Goal: Transaction & Acquisition: Purchase product/service

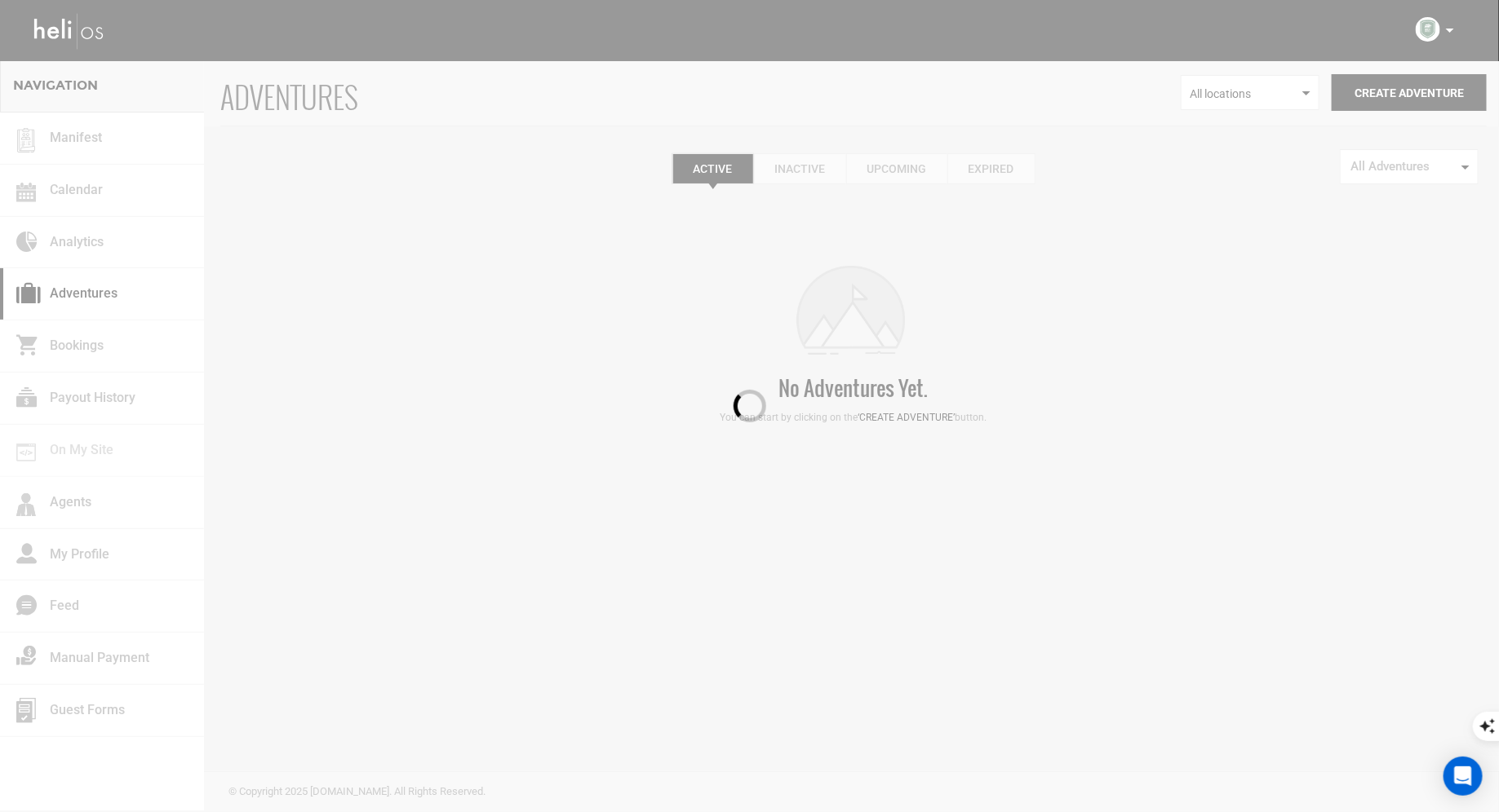
click at [1450, 28] on div at bounding box center [749, 406] width 1499 height 812
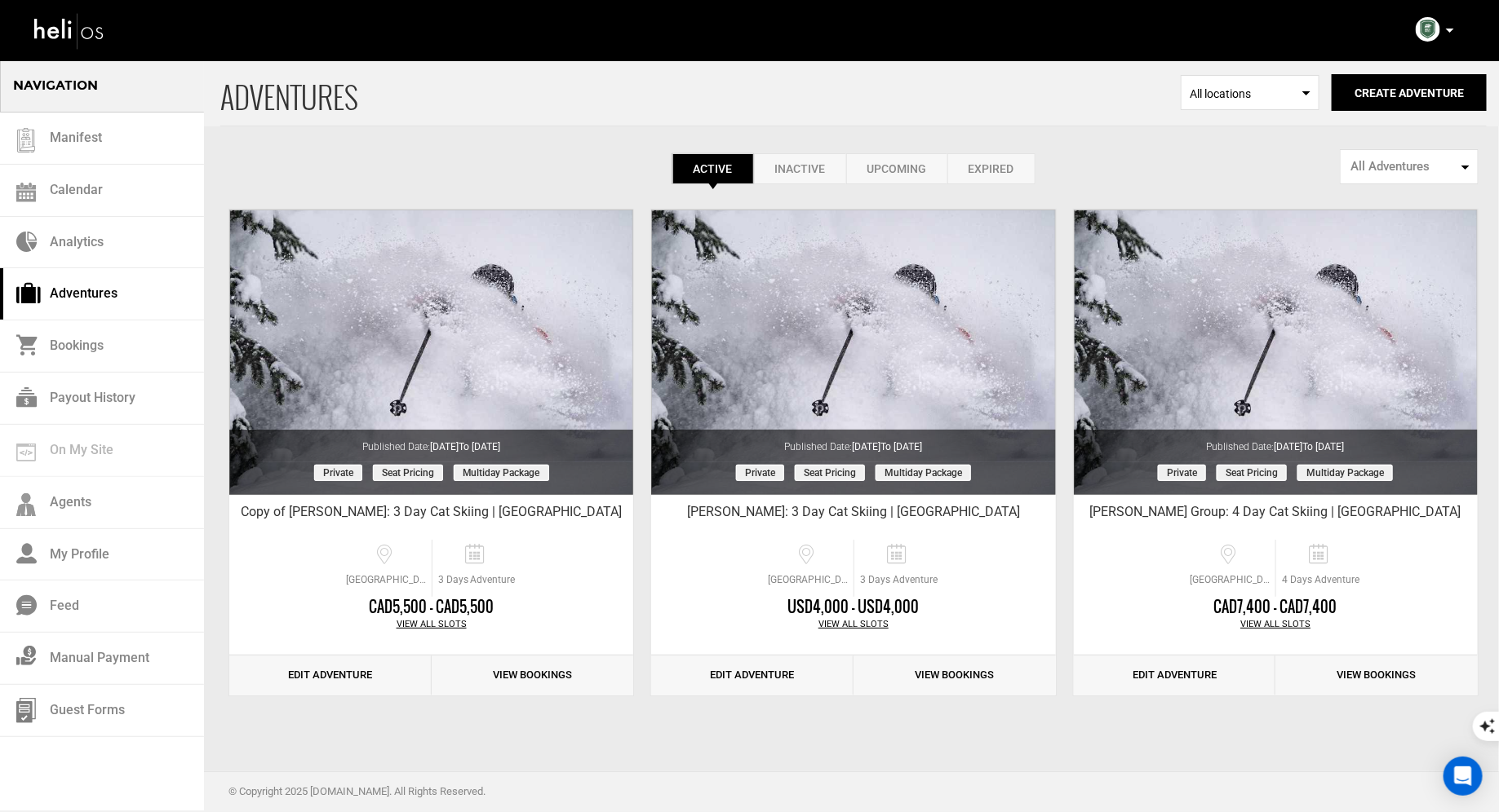
click at [1457, 27] on div "Complete Your Profile Account Settings Change Password Logout" at bounding box center [1437, 29] width 59 height 32
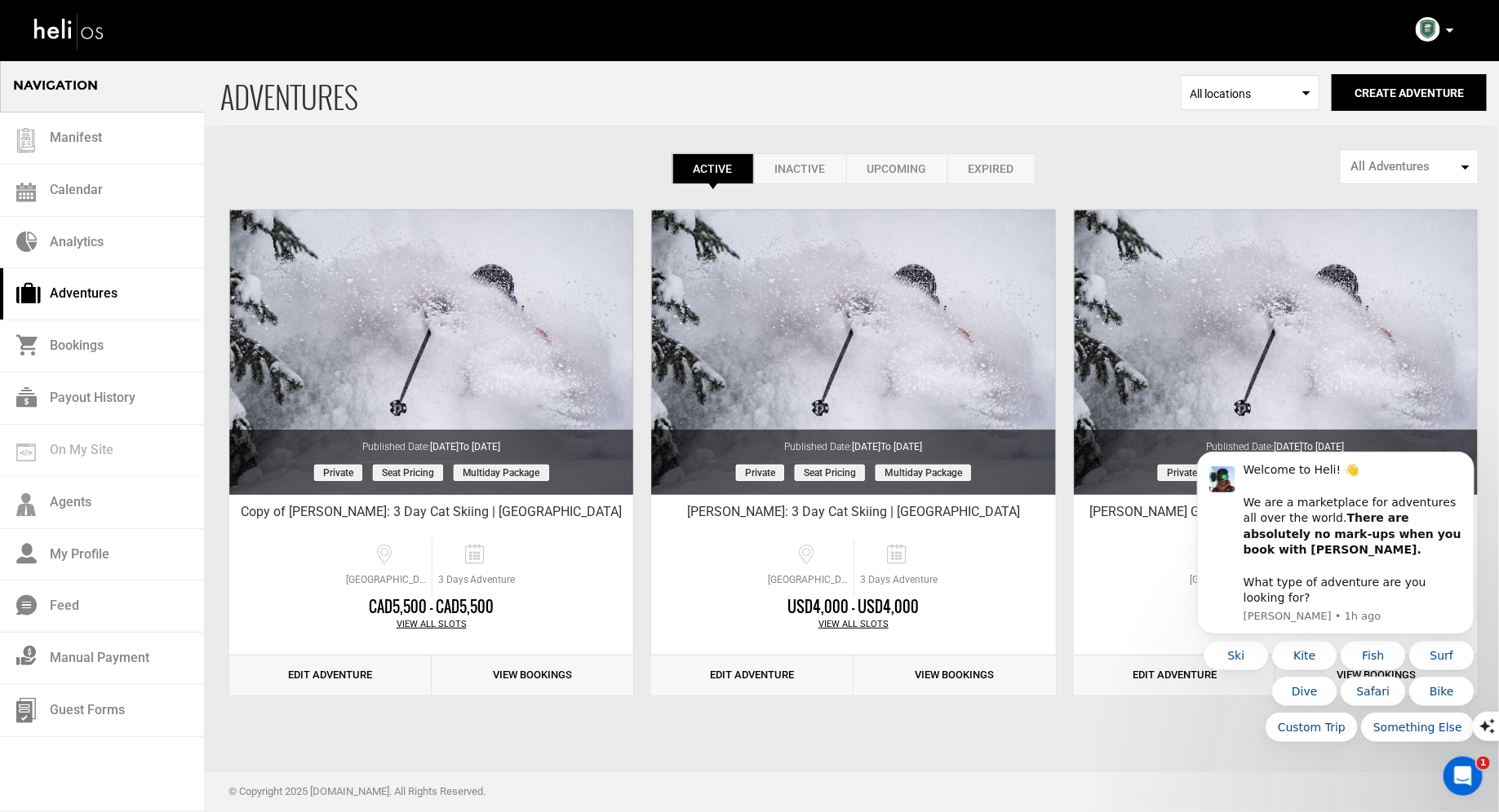
click at [1450, 30] on icon at bounding box center [1449, 30] width 8 height 4
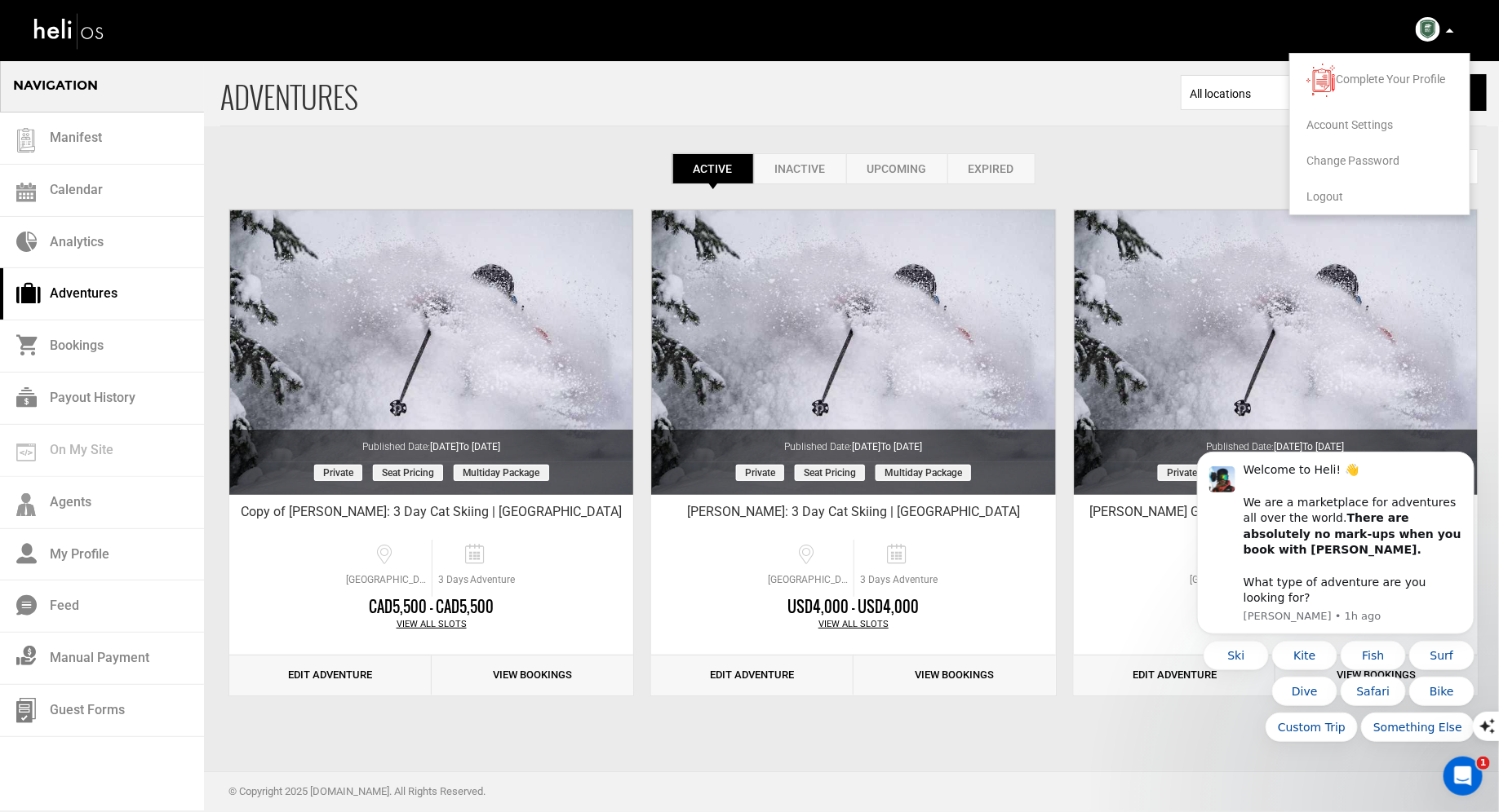
click at [1316, 196] on span "Logout" at bounding box center [1325, 196] width 37 height 13
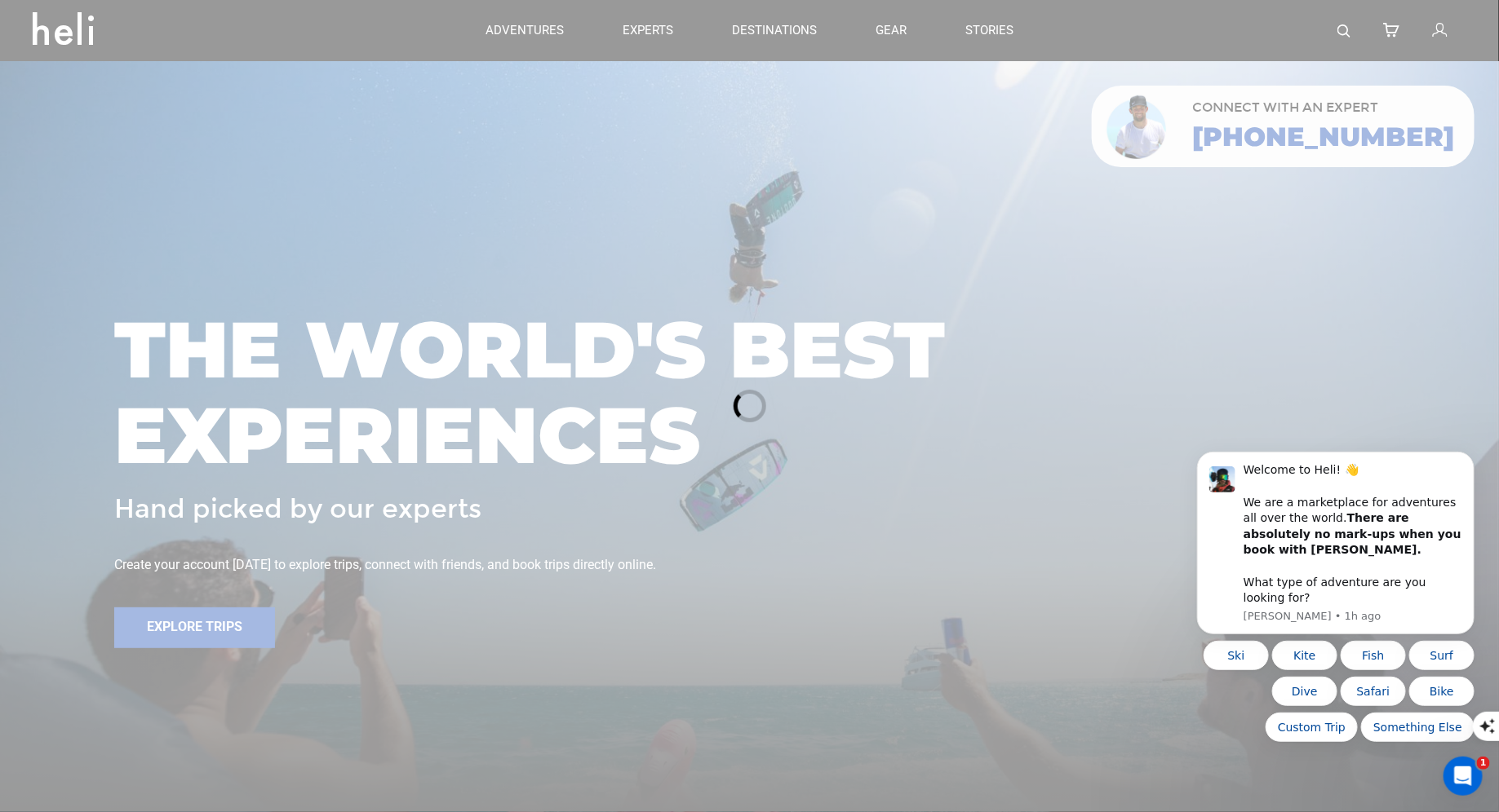
click at [1346, 31] on div at bounding box center [749, 406] width 1499 height 812
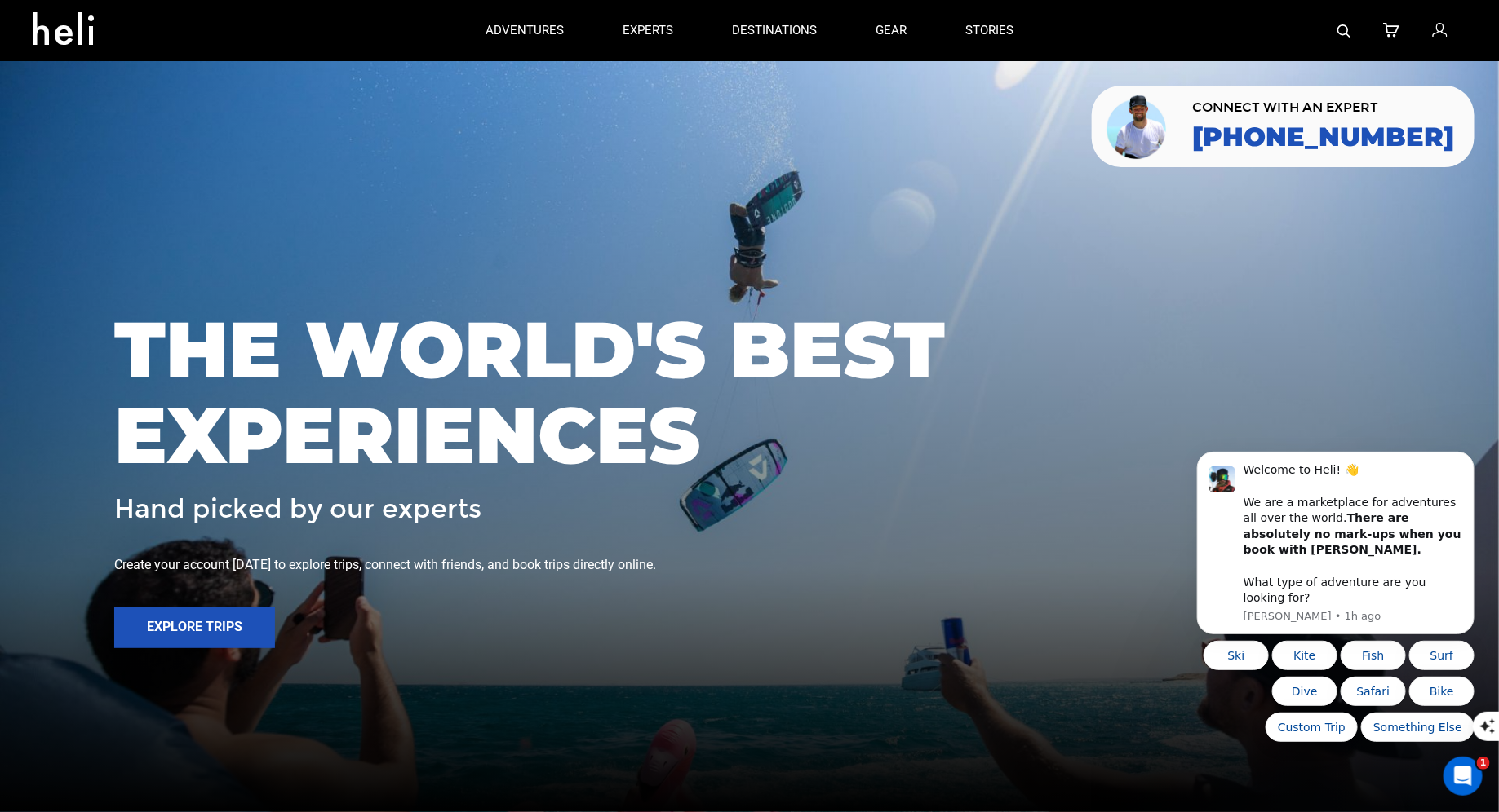
click at [1346, 31] on img at bounding box center [1343, 30] width 13 height 13
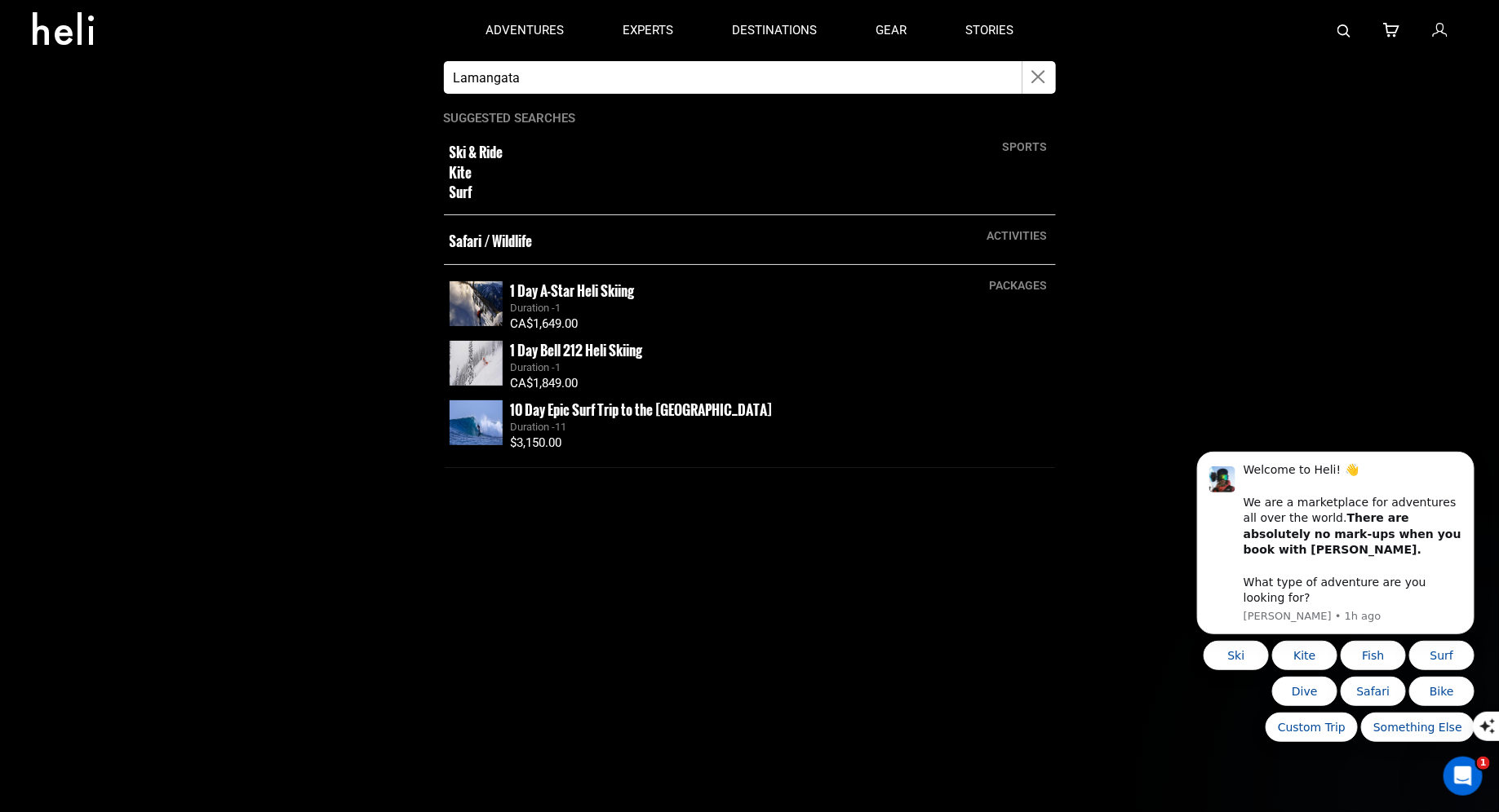
type input "Lamangata"
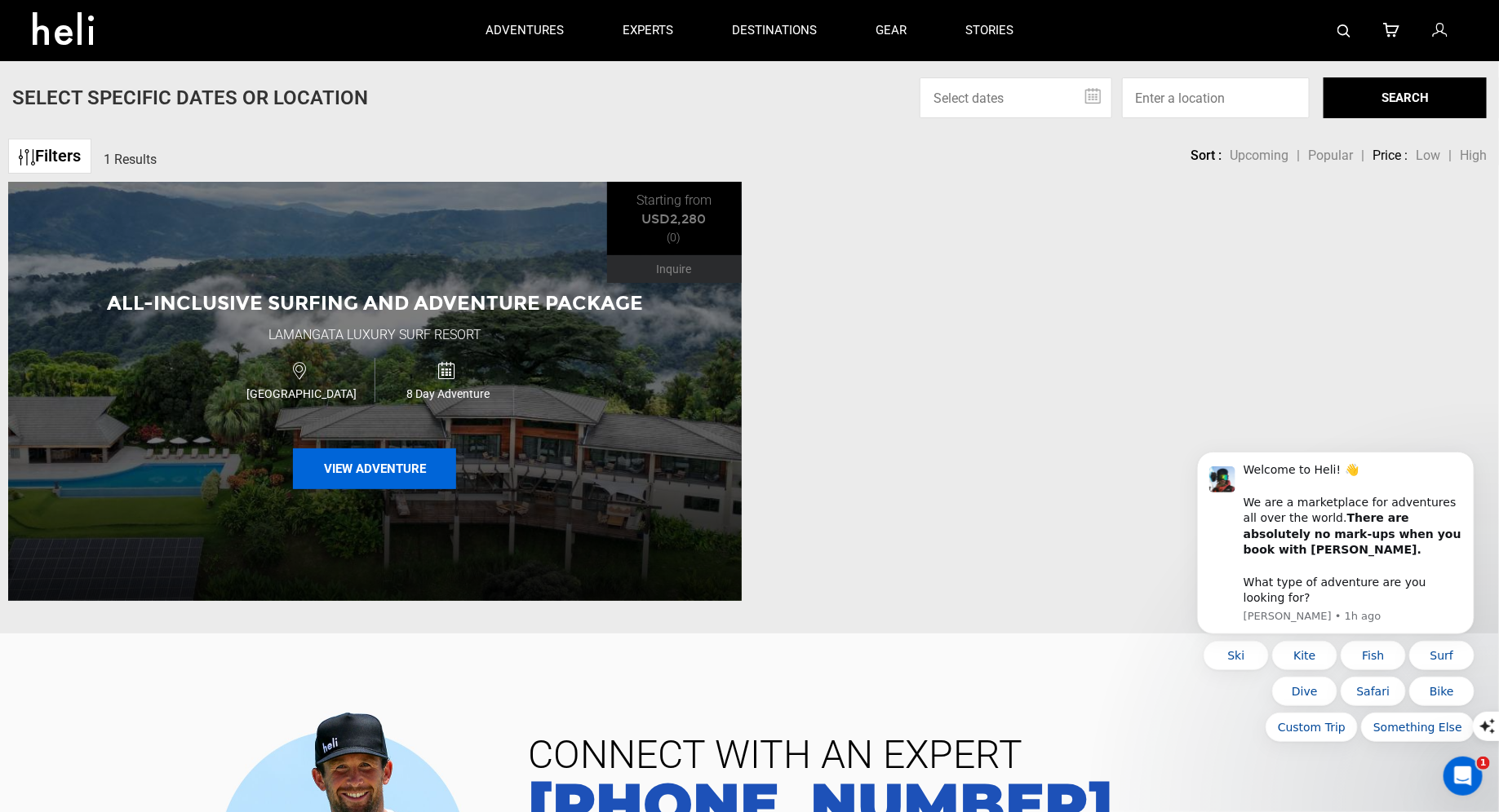
click at [396, 459] on button "View Adventure" at bounding box center [374, 468] width 163 height 41
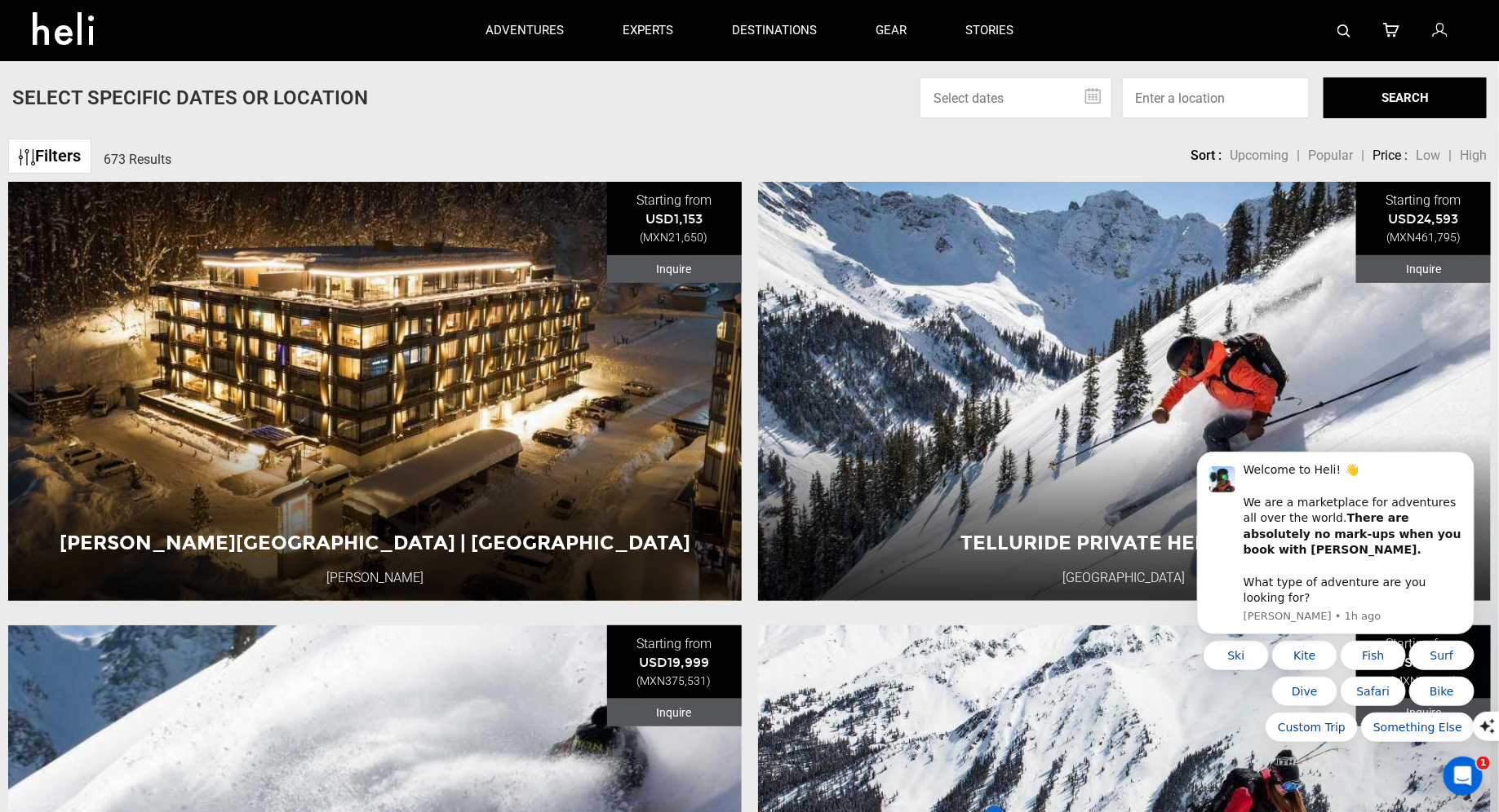
click at [1341, 36] on img at bounding box center [1343, 30] width 13 height 13
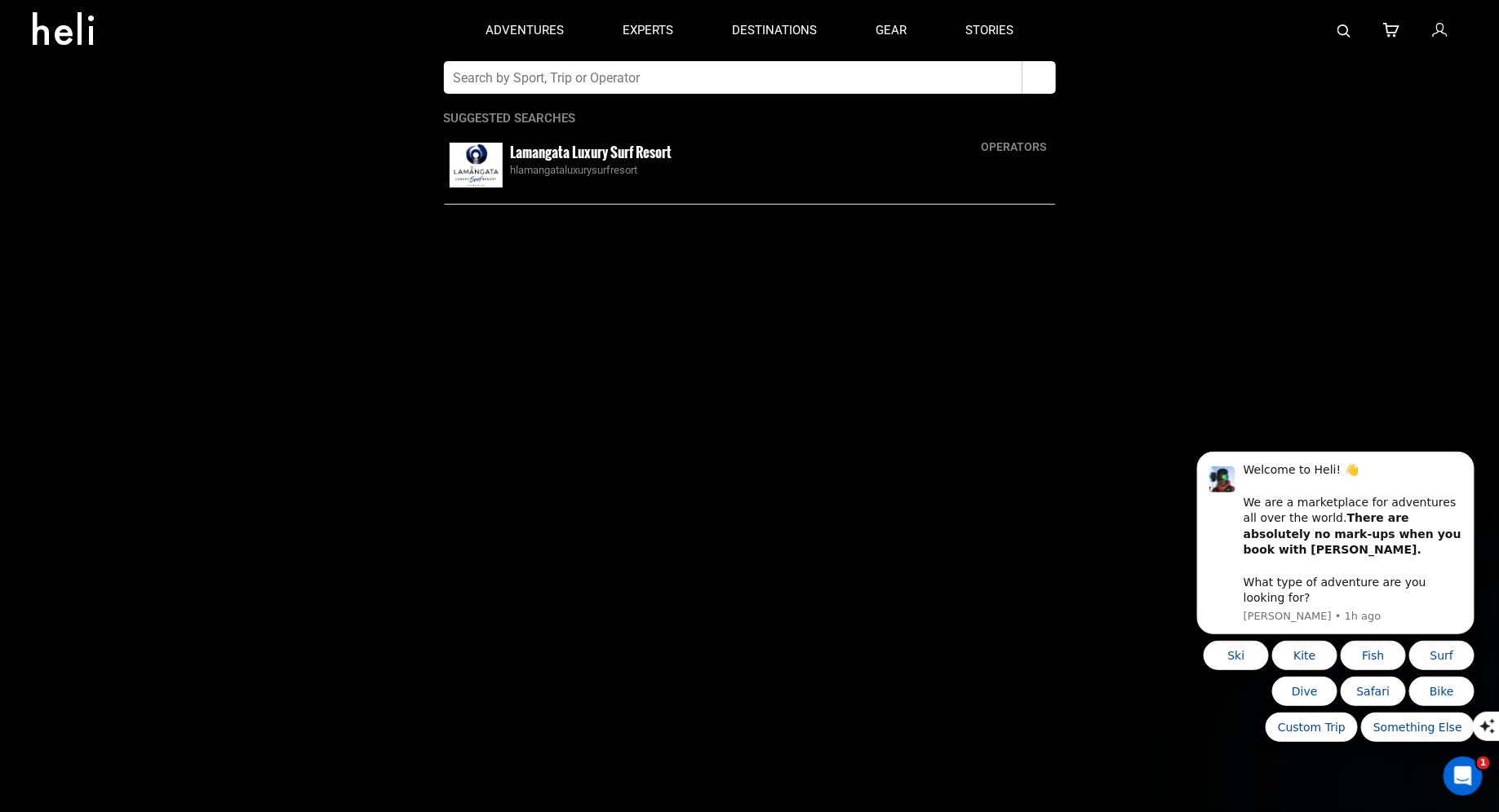
click at [517, 167] on div "hlamangataluxurysurfresort" at bounding box center [780, 170] width 539 height 16
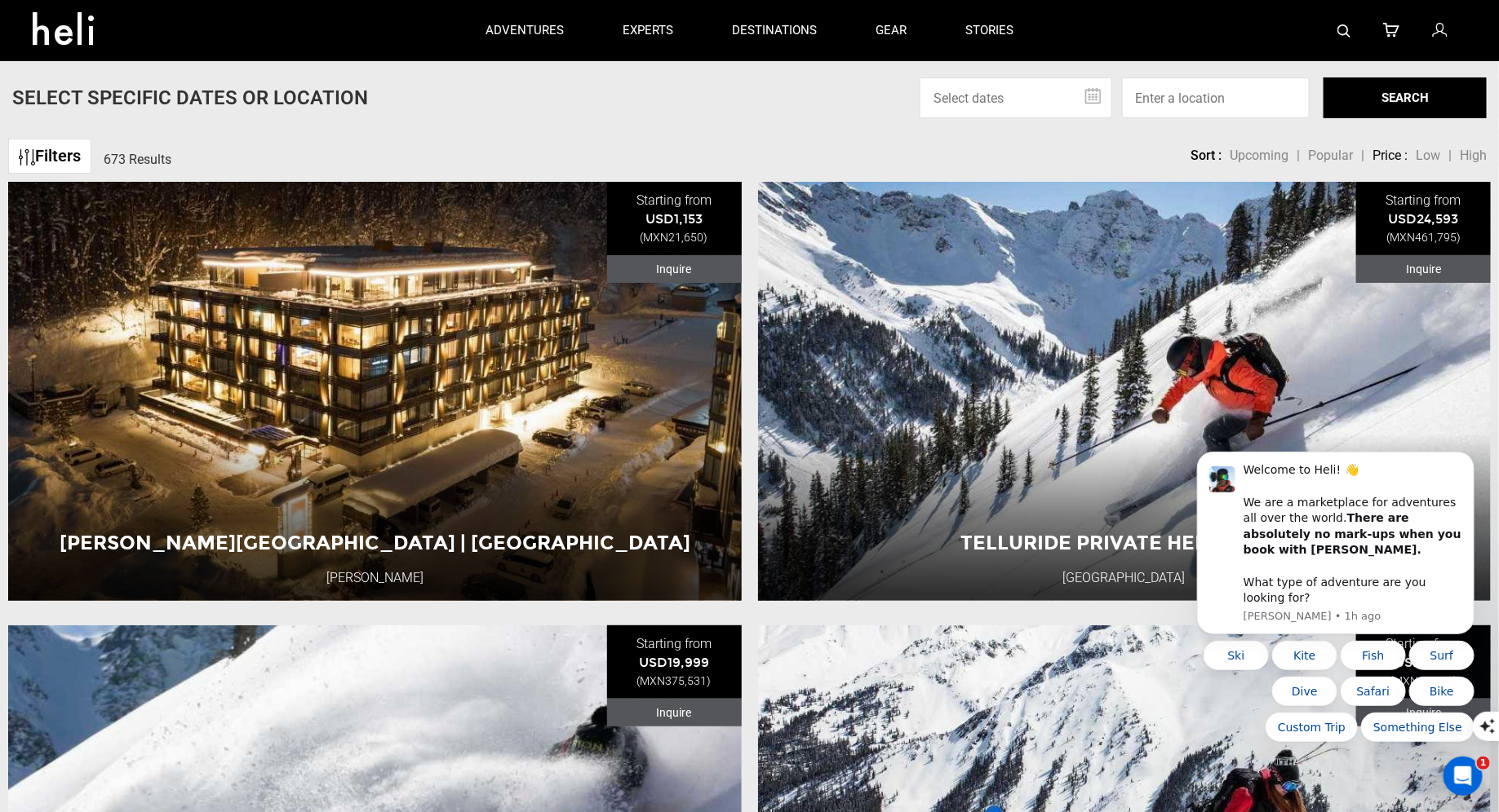
click at [1349, 31] on img at bounding box center [1343, 30] width 13 height 13
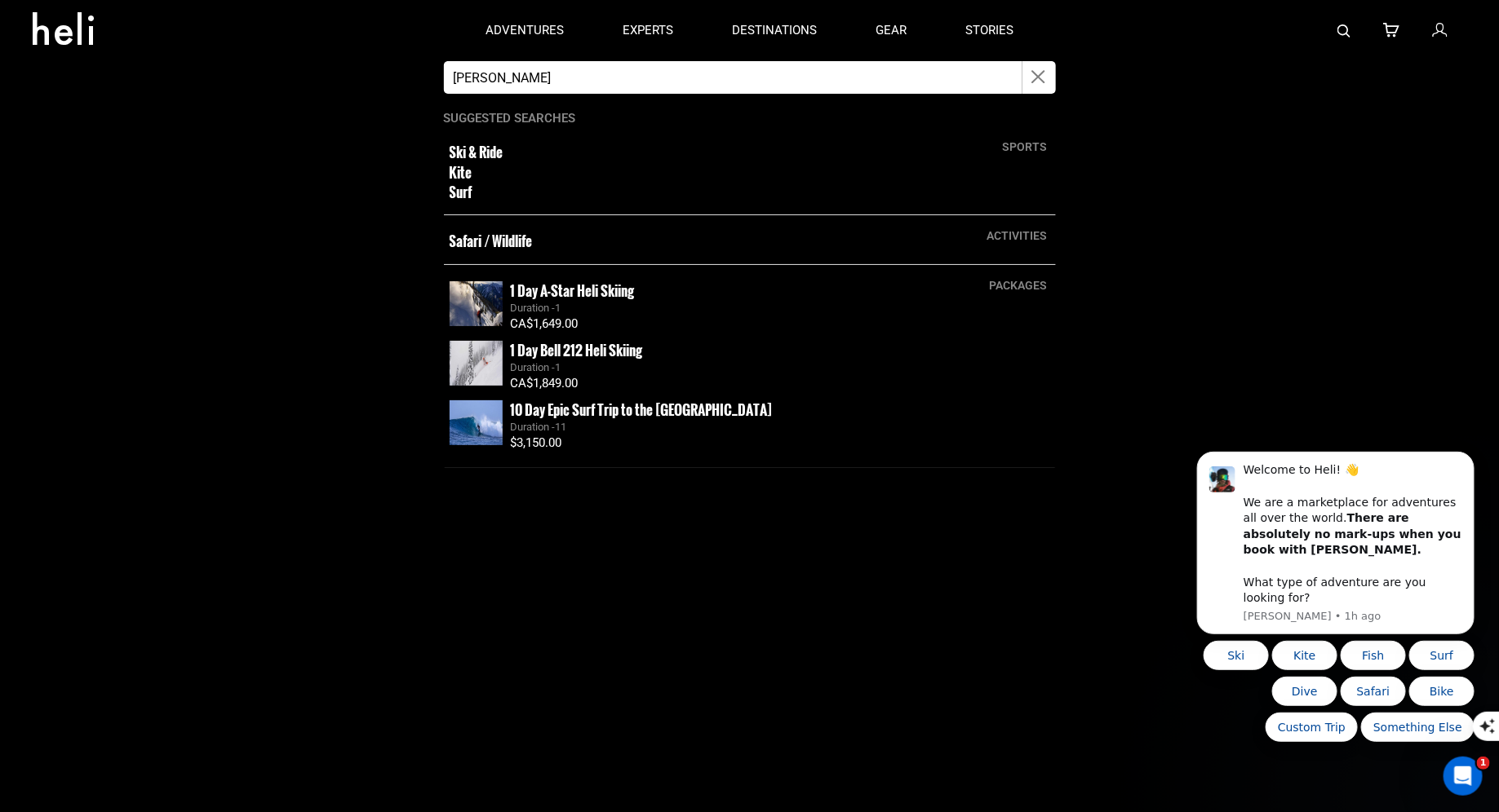
type input "Lamangata"
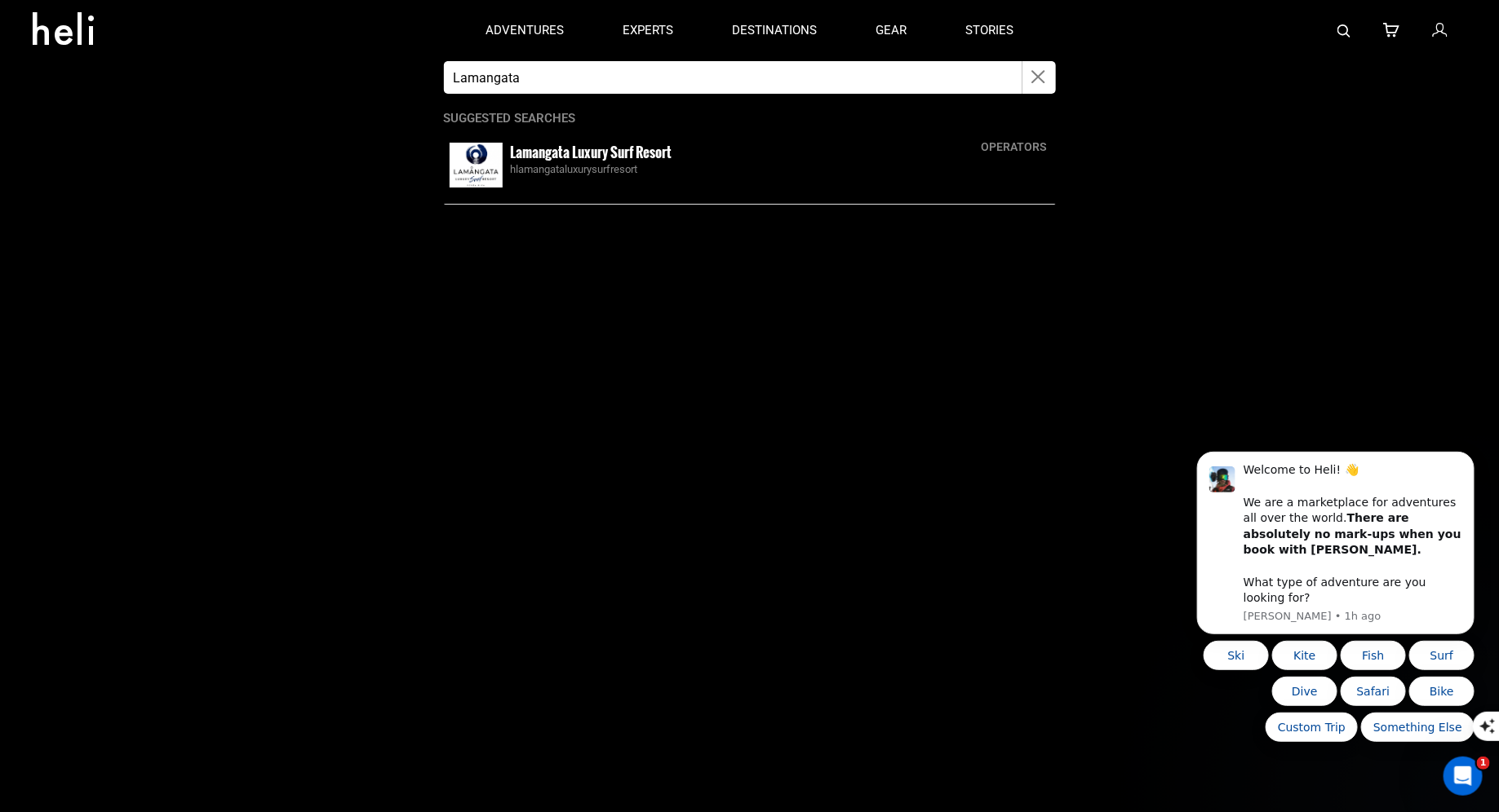
click at [467, 157] on img at bounding box center [476, 165] width 53 height 45
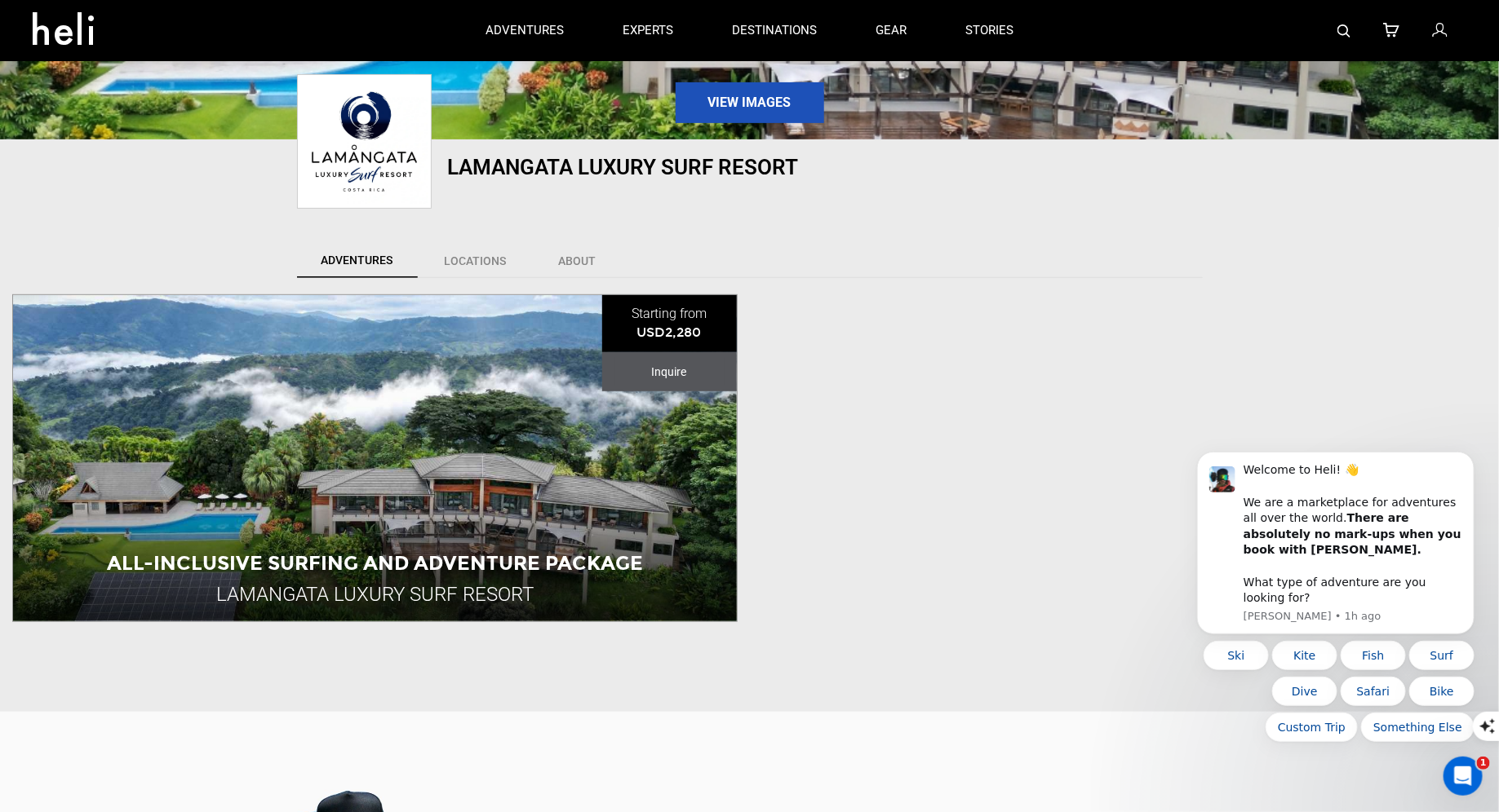
scroll to position [247, 0]
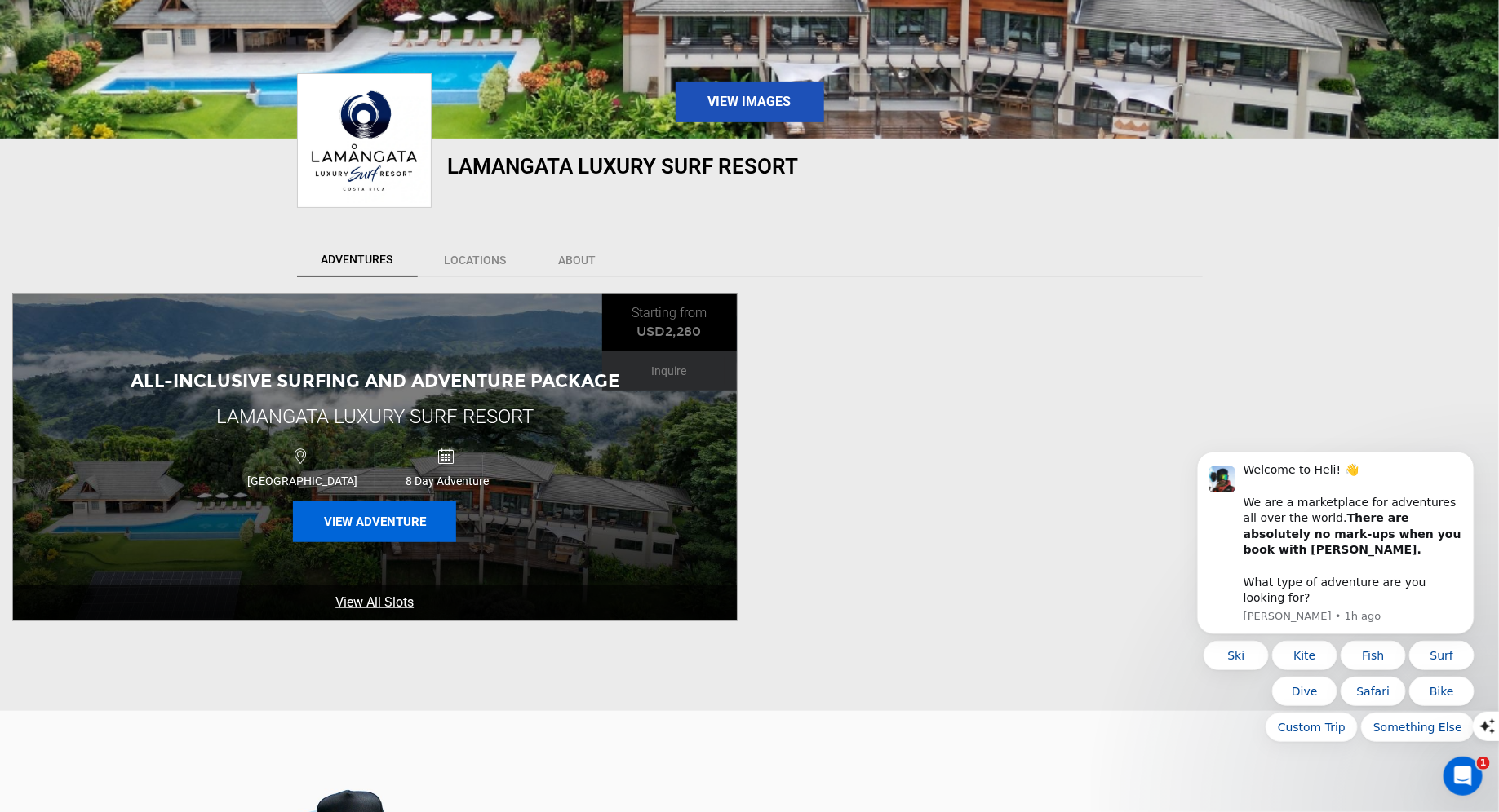
click at [365, 515] on button "View Adventure" at bounding box center [374, 522] width 163 height 41
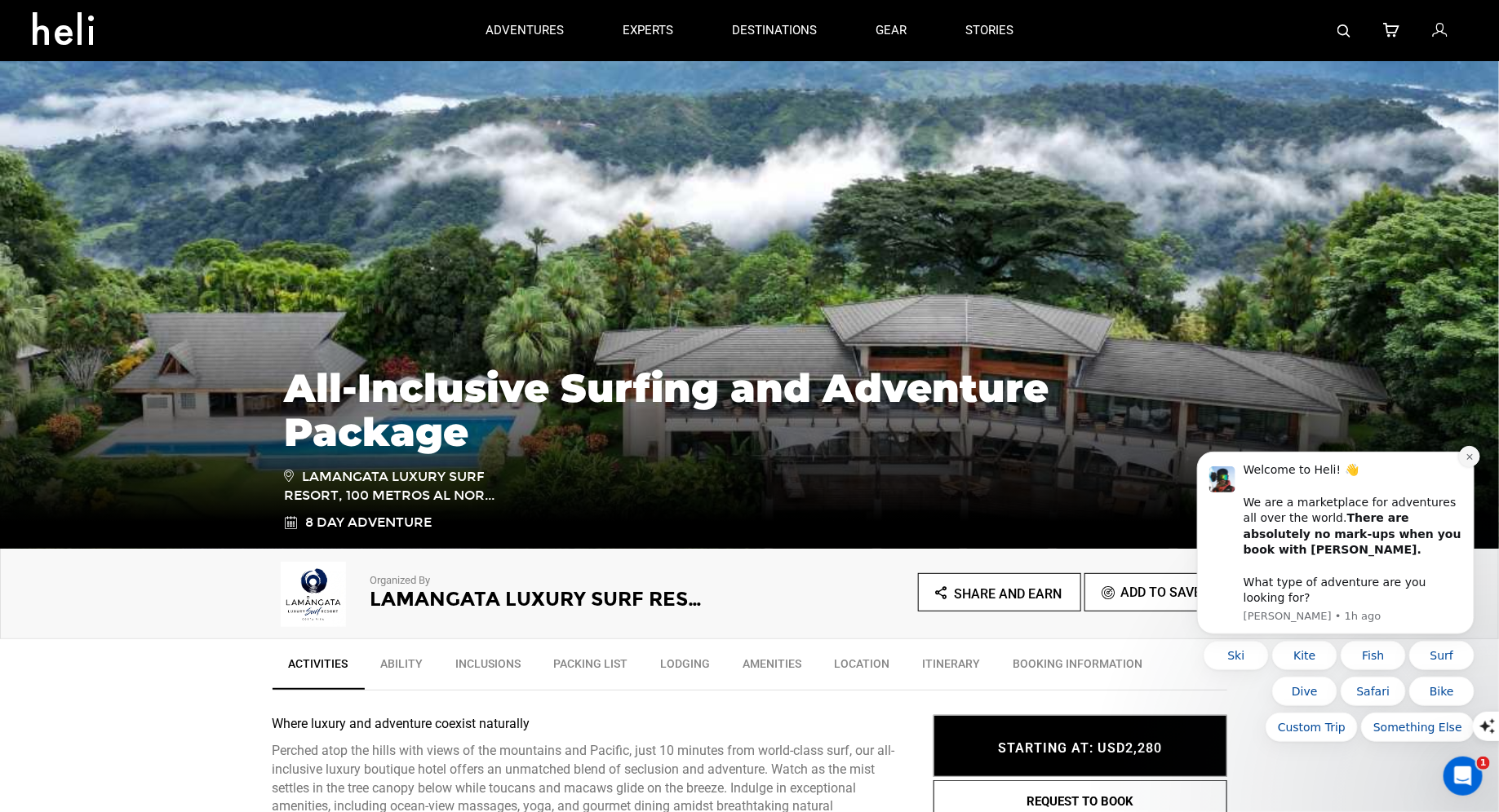
click at [1460, 467] on button "Dismiss notification" at bounding box center [1469, 456] width 21 height 21
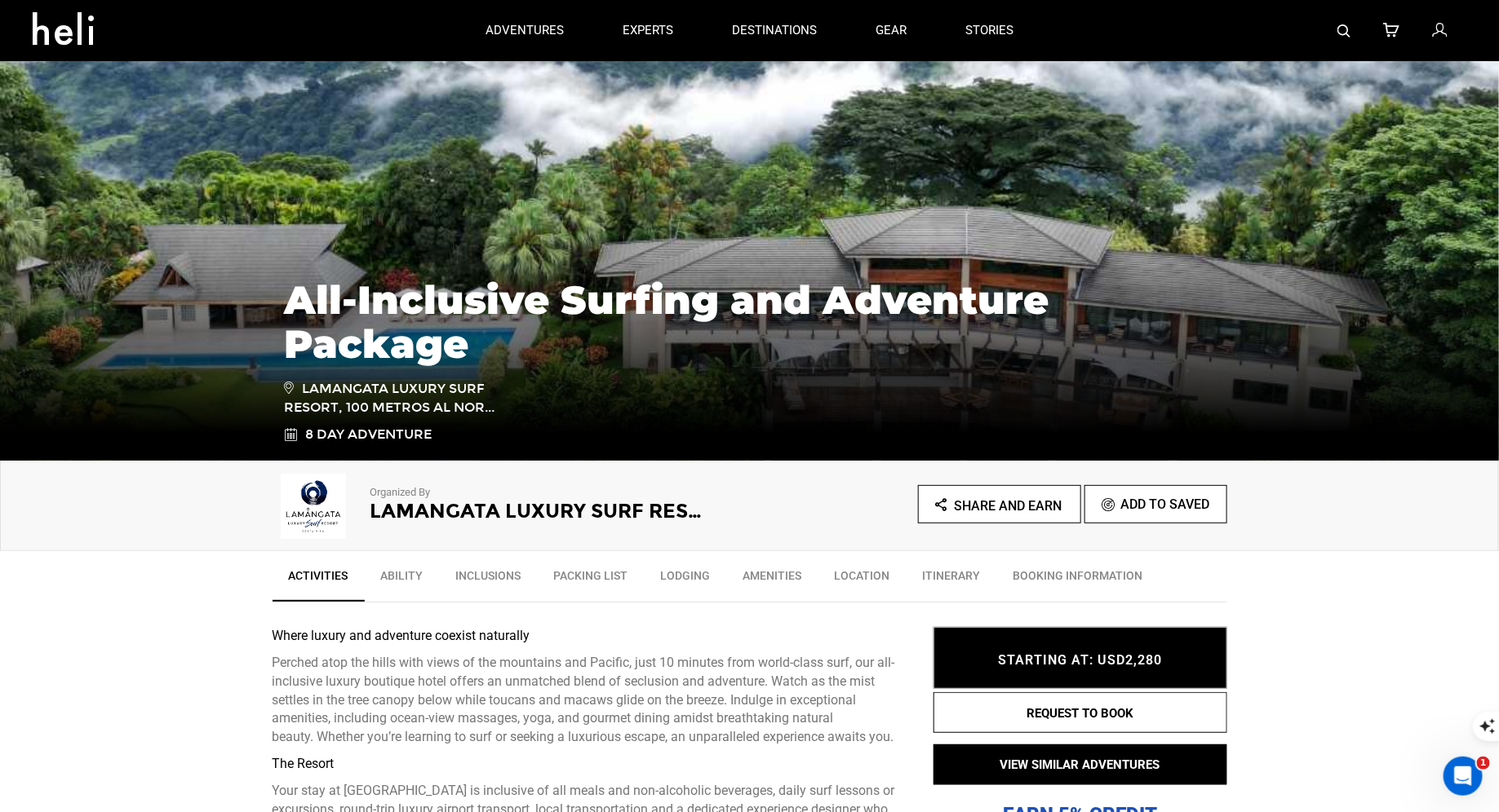
scroll to position [178, 0]
